Goal: Transaction & Acquisition: Purchase product/service

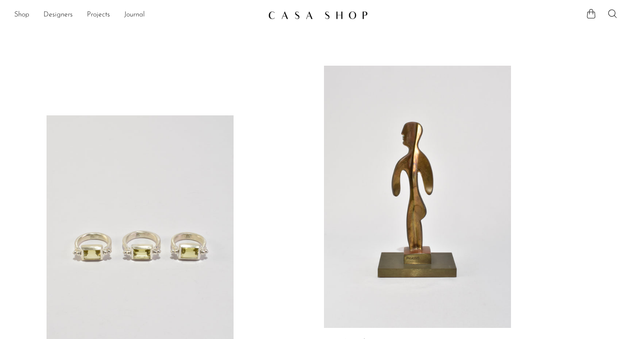
scroll to position [53, 0]
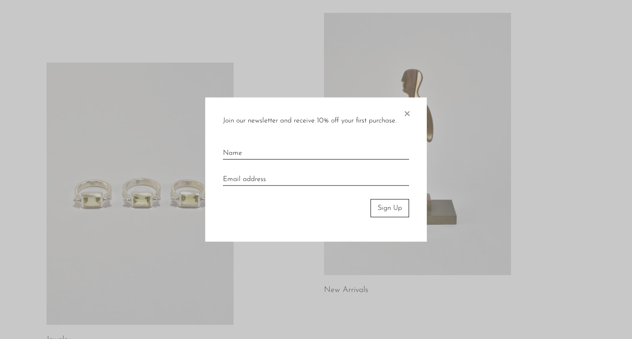
click at [407, 111] on span "×" at bounding box center [406, 111] width 9 height 28
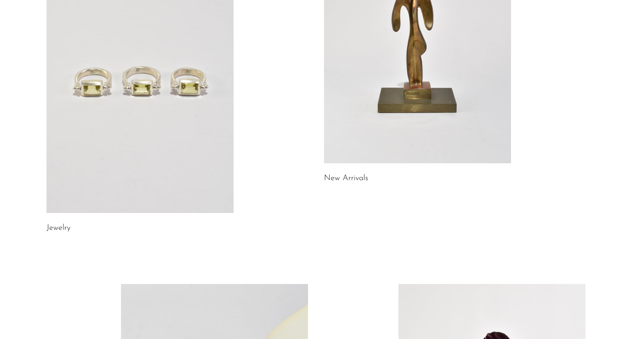
scroll to position [191, 0]
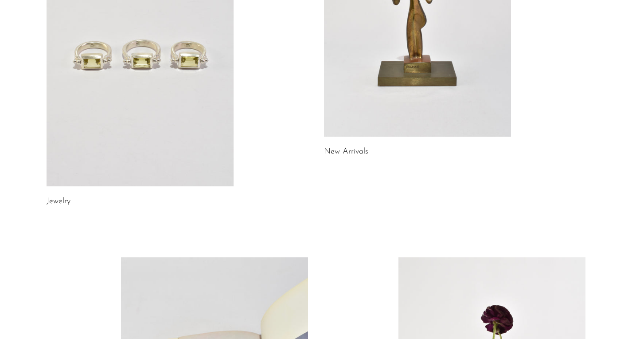
click at [112, 92] on link at bounding box center [140, 55] width 187 height 262
click at [427, 87] on link at bounding box center [417, 6] width 187 height 262
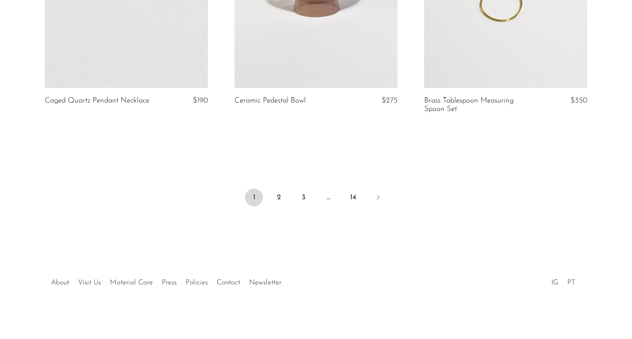
scroll to position [3186, 0]
click at [281, 192] on link "2" at bounding box center [279, 198] width 18 height 18
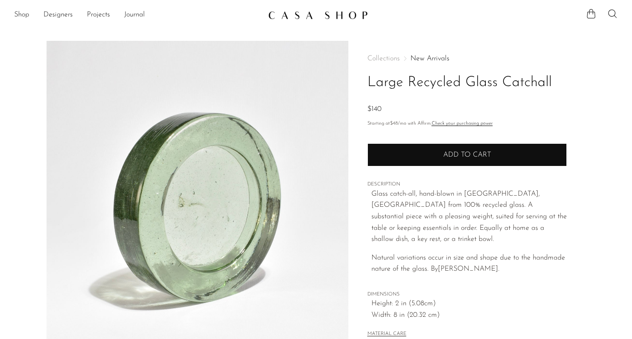
click at [482, 147] on button "Add to cart" at bounding box center [466, 154] width 199 height 23
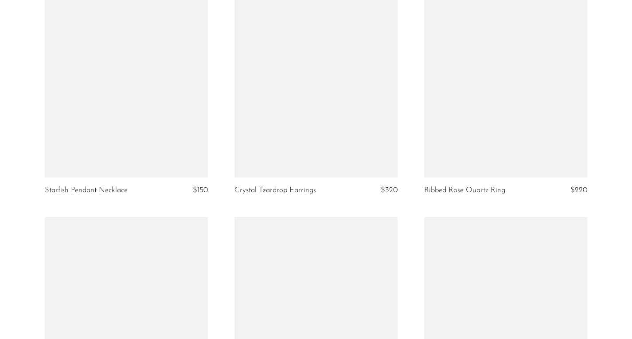
scroll to position [3081, 0]
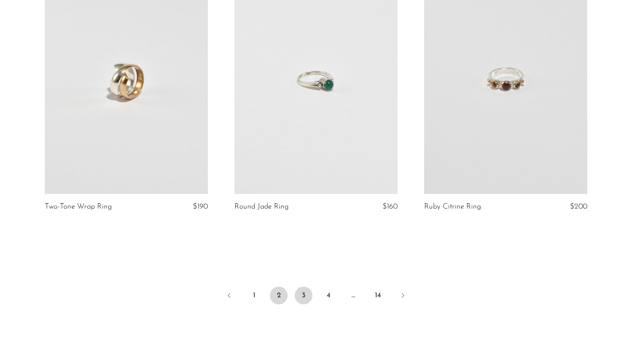
click at [300, 295] on link "3" at bounding box center [304, 295] width 18 height 18
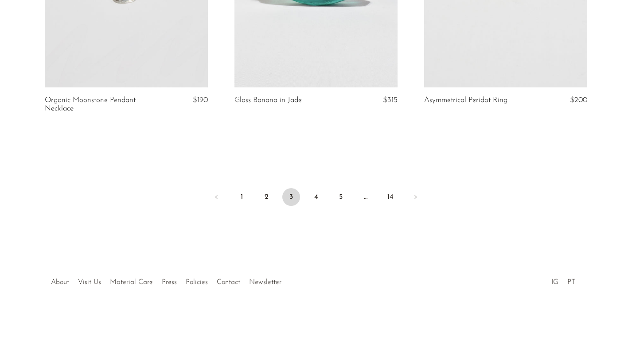
scroll to position [3186, 0]
click at [315, 195] on link "4" at bounding box center [316, 198] width 18 height 18
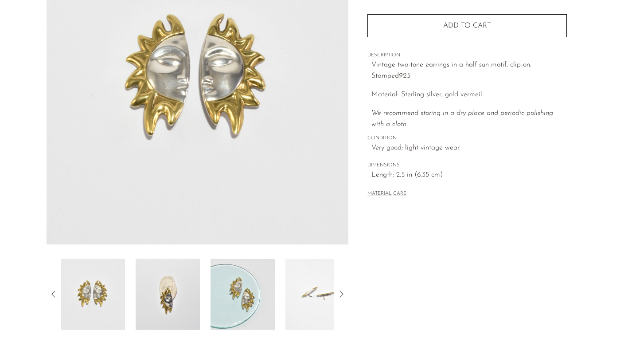
scroll to position [237, 0]
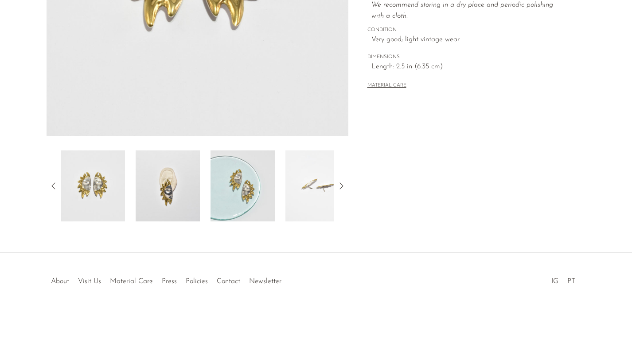
click at [173, 195] on img at bounding box center [168, 185] width 64 height 71
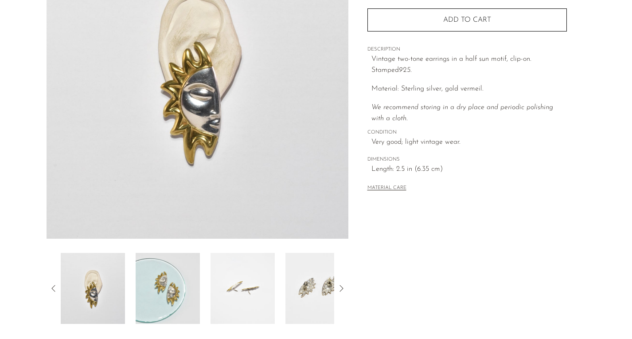
scroll to position [157, 0]
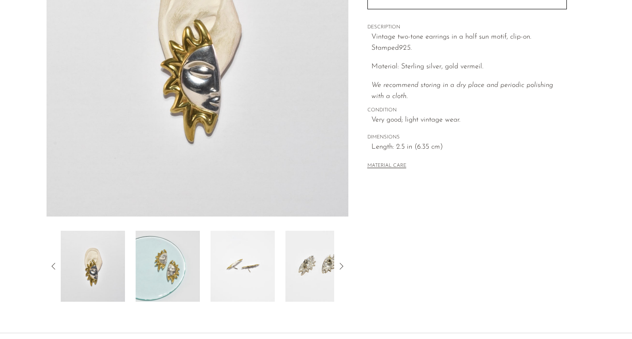
click at [259, 248] on img at bounding box center [242, 265] width 64 height 71
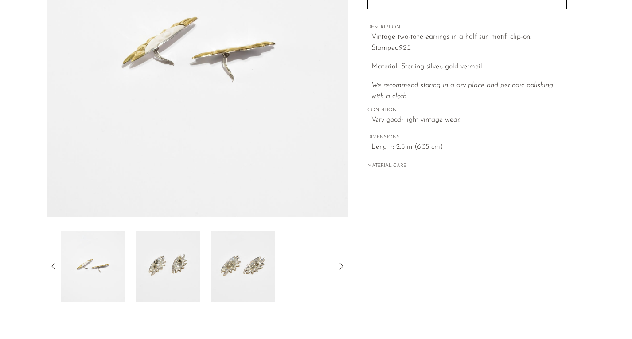
click at [211, 274] on img at bounding box center [242, 265] width 64 height 71
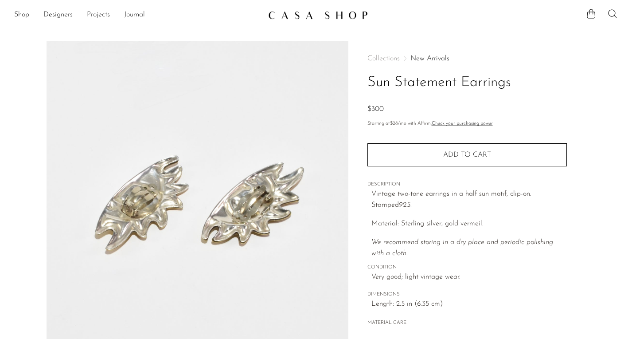
scroll to position [0, 0]
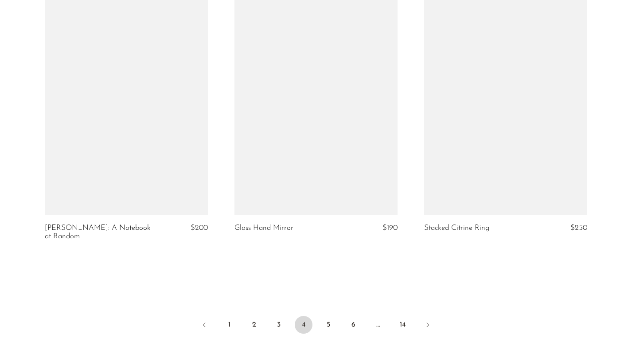
scroll to position [3069, 0]
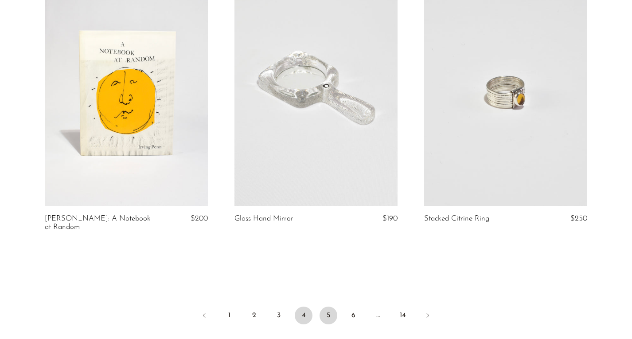
click at [333, 306] on link "5" at bounding box center [328, 315] width 18 height 18
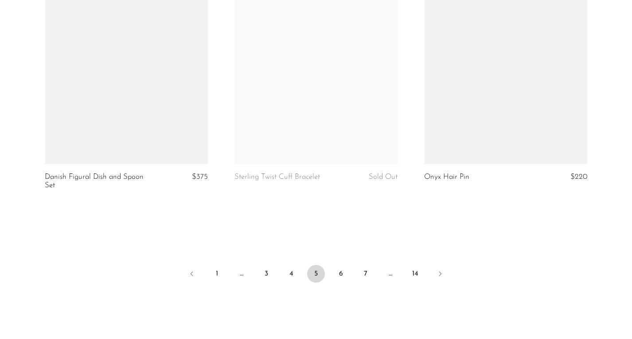
scroll to position [3114, 0]
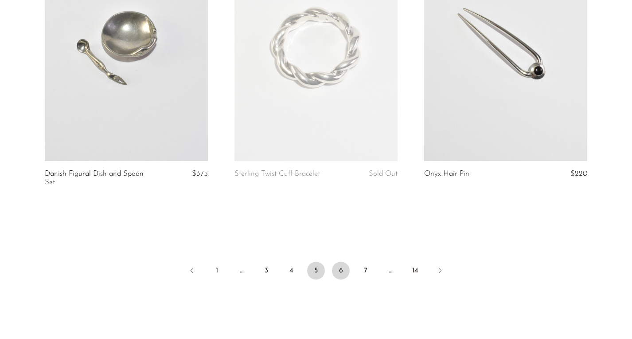
click at [342, 269] on link "6" at bounding box center [341, 270] width 18 height 18
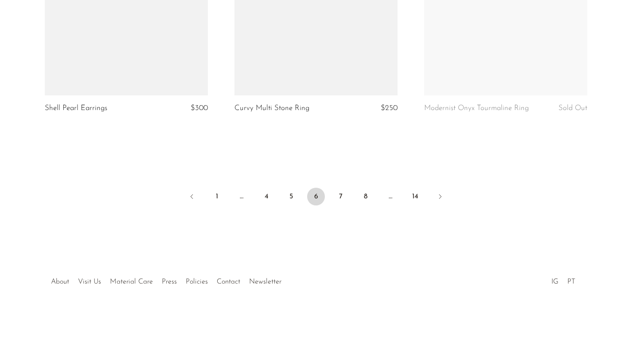
scroll to position [3162, 0]
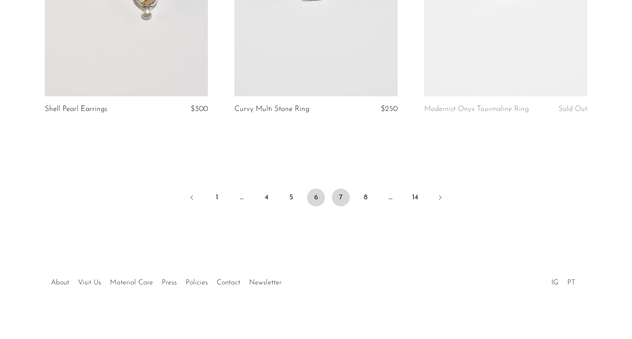
click at [342, 190] on link "7" at bounding box center [341, 197] width 18 height 18
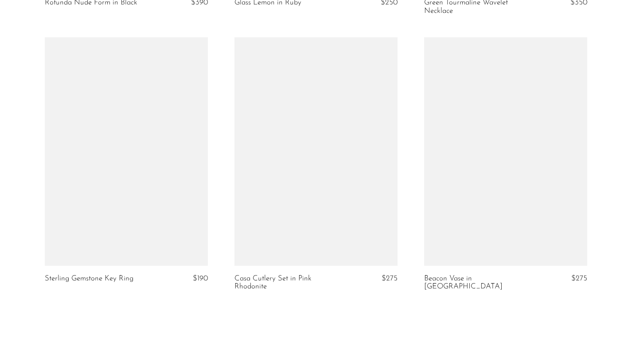
scroll to position [3103, 0]
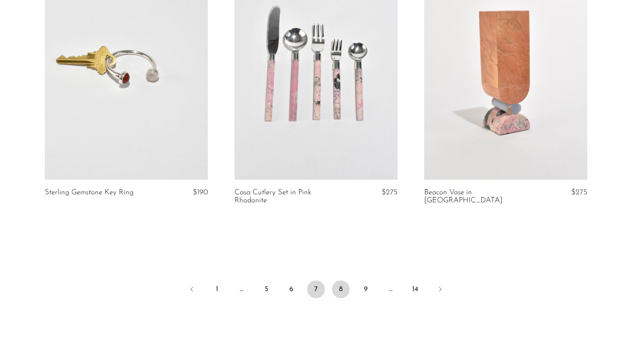
click at [342, 287] on link "8" at bounding box center [341, 289] width 18 height 18
